Goal: Transaction & Acquisition: Download file/media

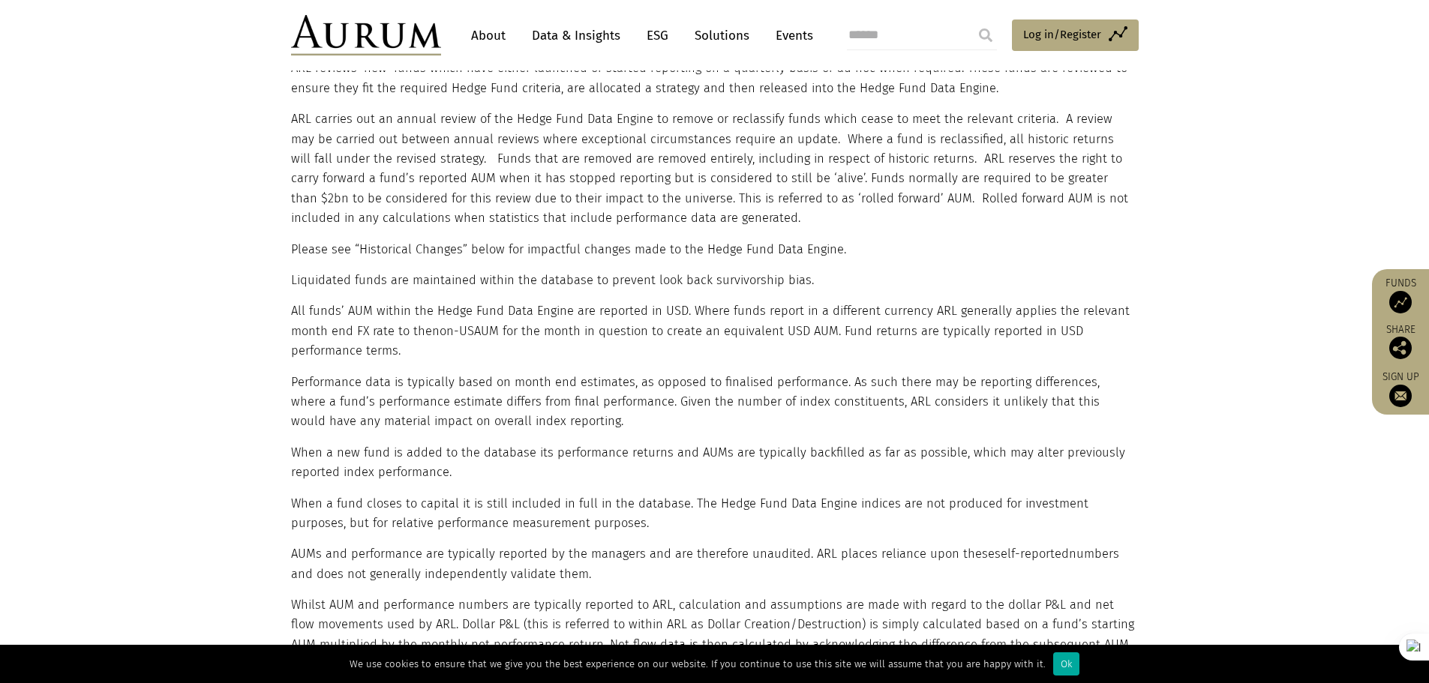
scroll to position [1425, 0]
click at [498, 32] on link "About" at bounding box center [487, 36] width 49 height 28
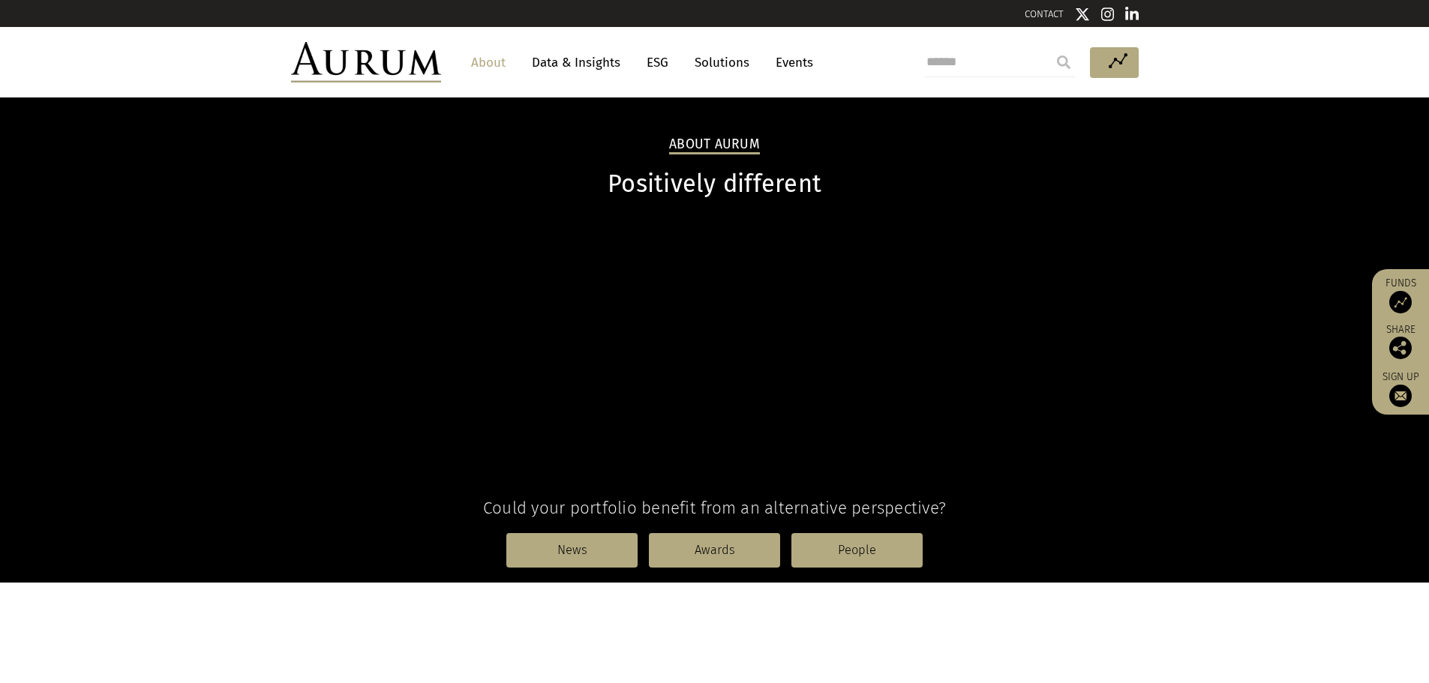
click at [590, 67] on link "Data & Insights" at bounding box center [575, 63] width 103 height 28
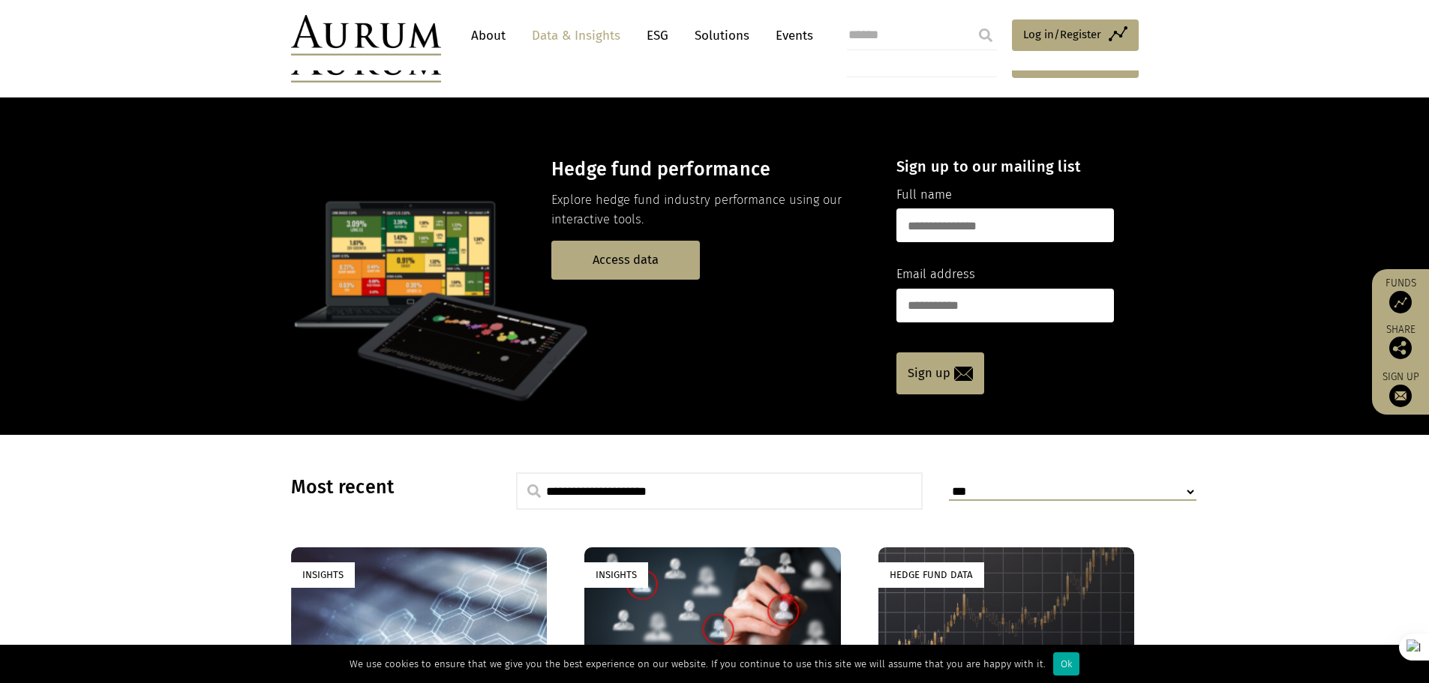
scroll to position [600, 0]
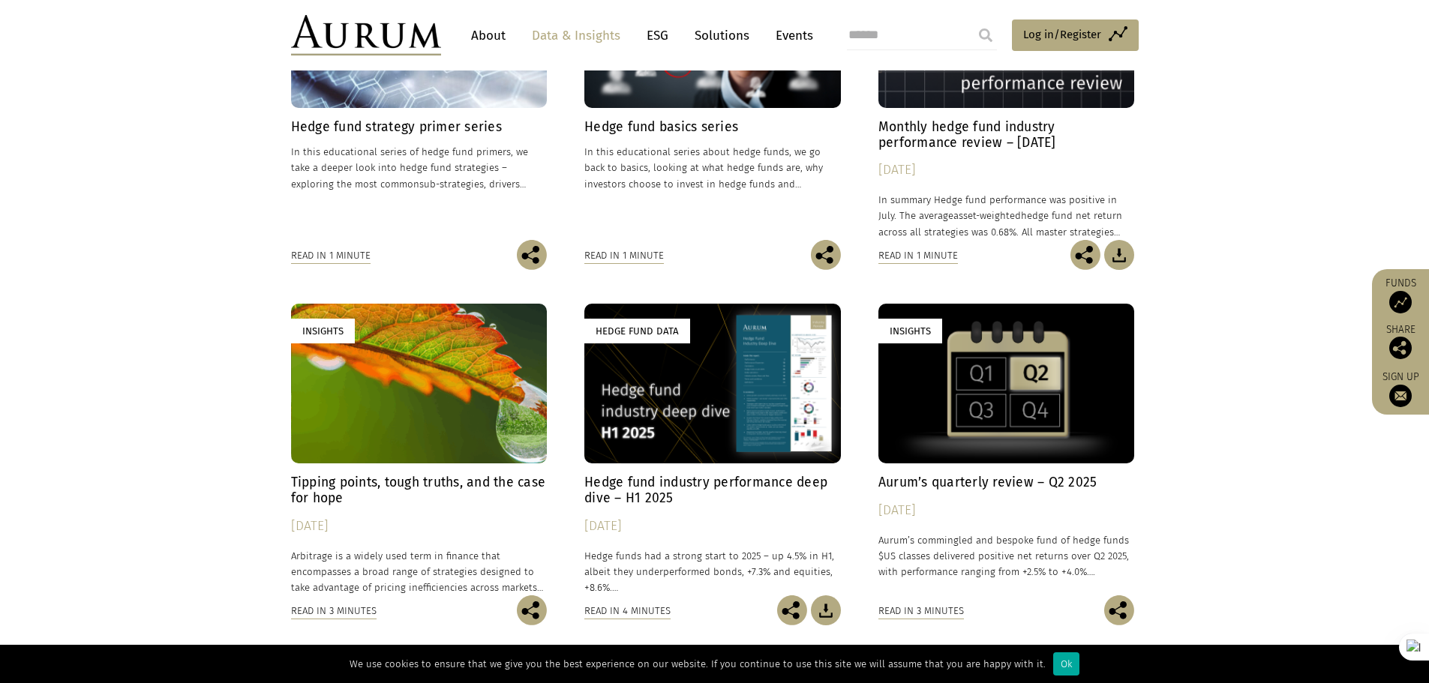
click at [721, 357] on div "Hedge Fund Data" at bounding box center [712, 384] width 256 height 160
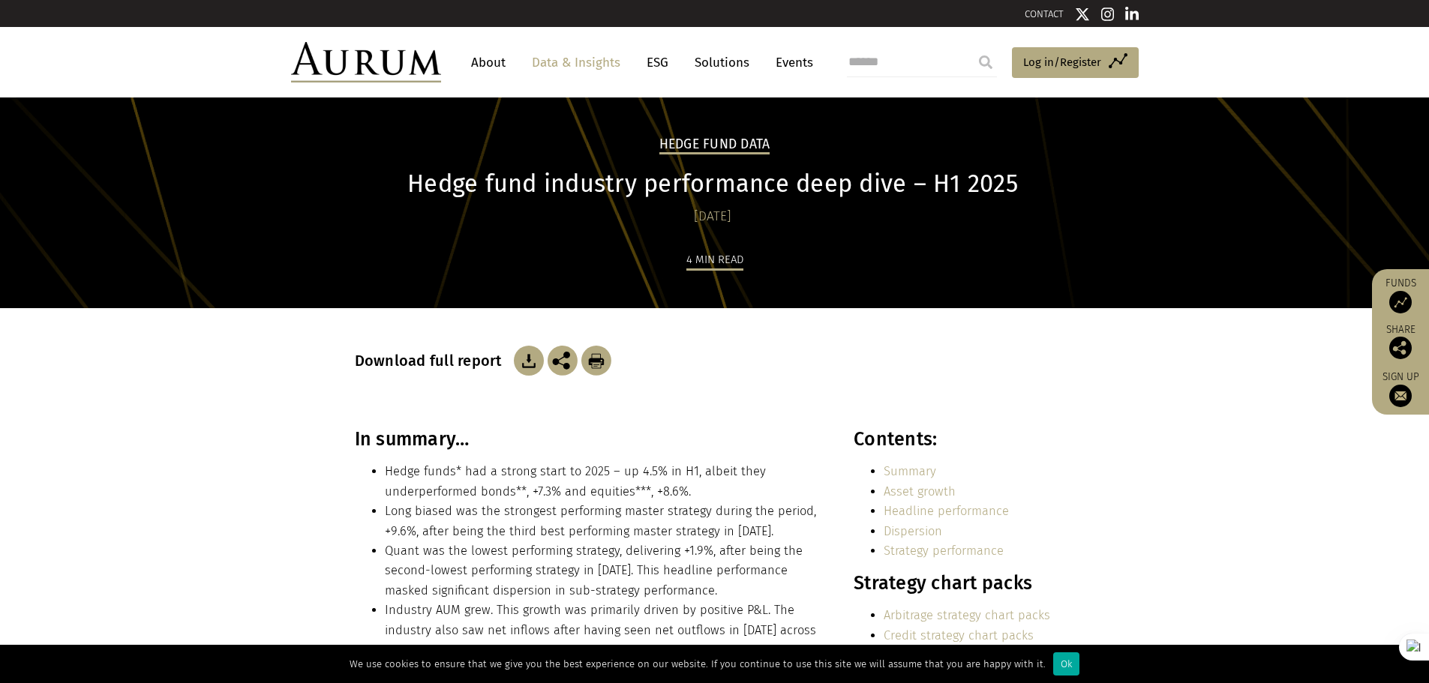
click at [522, 367] on img at bounding box center [529, 361] width 30 height 30
